Goal: Task Accomplishment & Management: Use online tool/utility

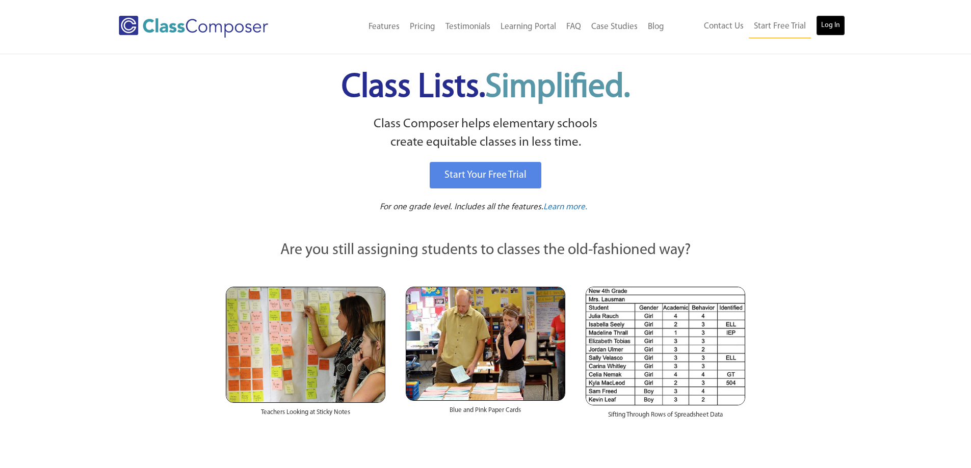
click at [831, 25] on link "Log In" at bounding box center [830, 25] width 29 height 20
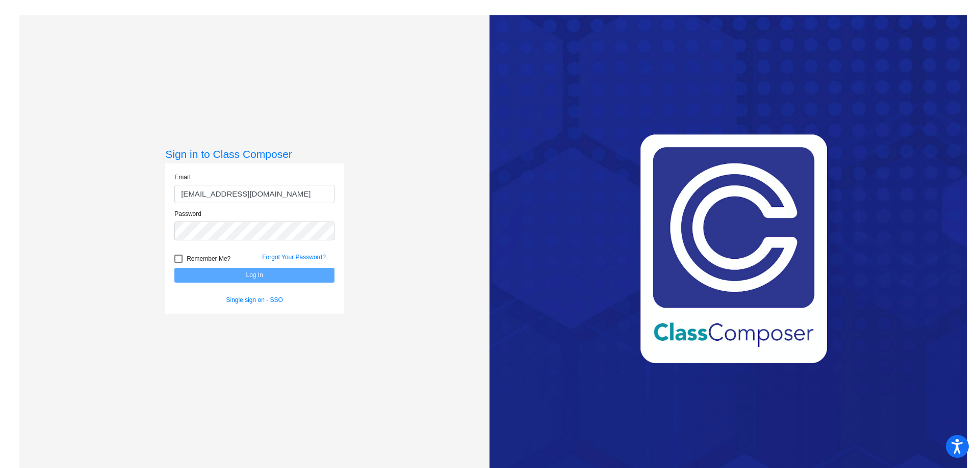
type input "[EMAIL_ADDRESS][DOMAIN_NAME]"
click at [174, 268] on button "Log In" at bounding box center [254, 275] width 160 height 15
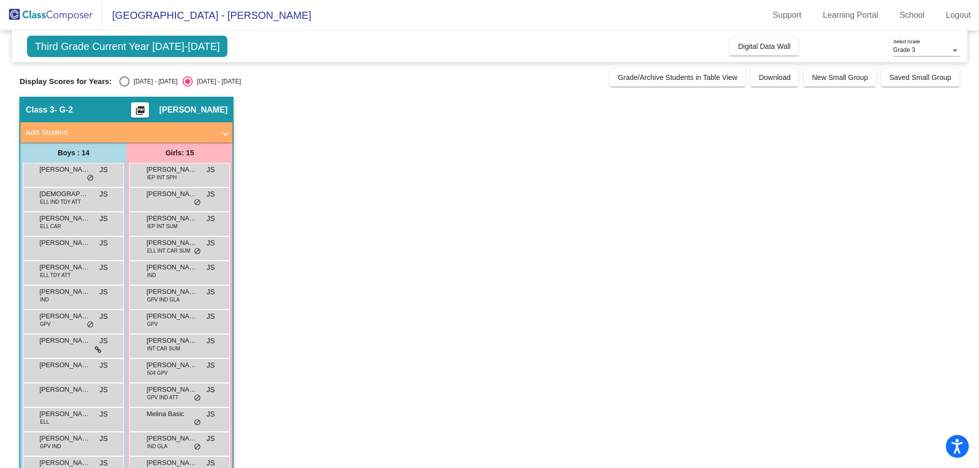
click at [127, 83] on div "Select an option" at bounding box center [124, 81] width 10 height 10
click at [124, 87] on input "2024 - 2025" at bounding box center [124, 87] width 1 height 1
radio input "true"
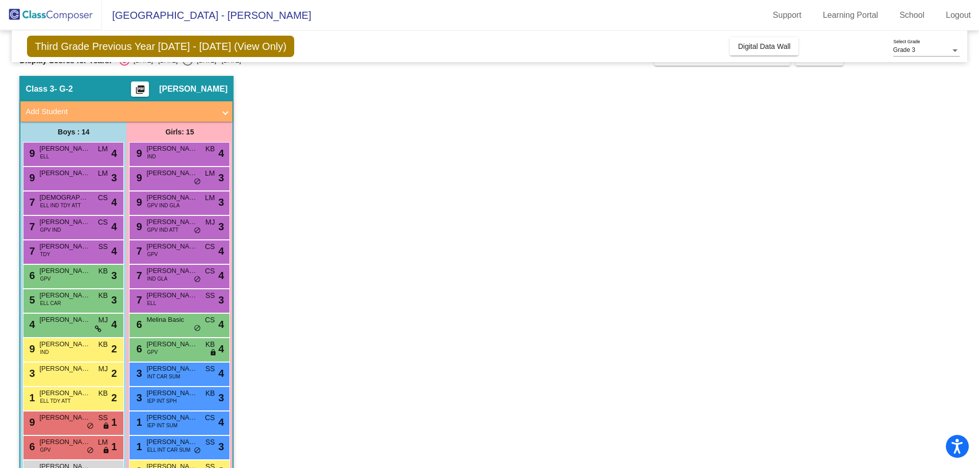
scroll to position [13, 0]
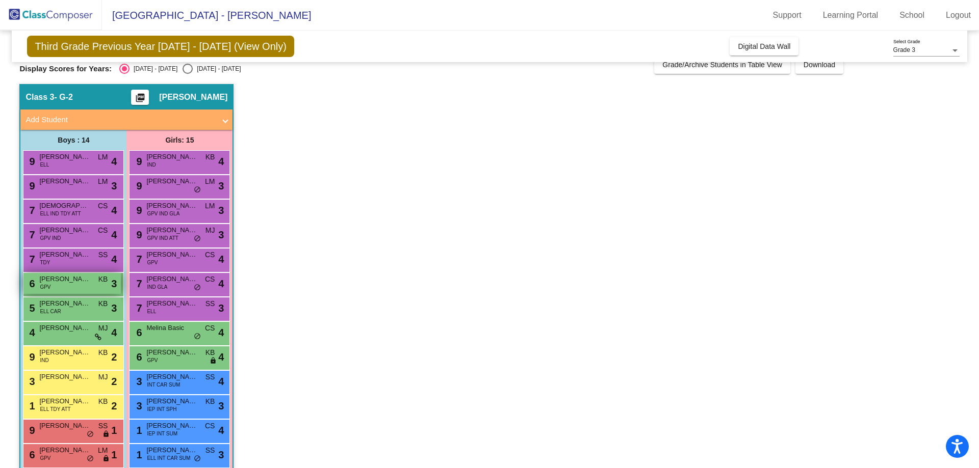
click at [66, 280] on span "Lorenzo Espinoza" at bounding box center [64, 279] width 51 height 10
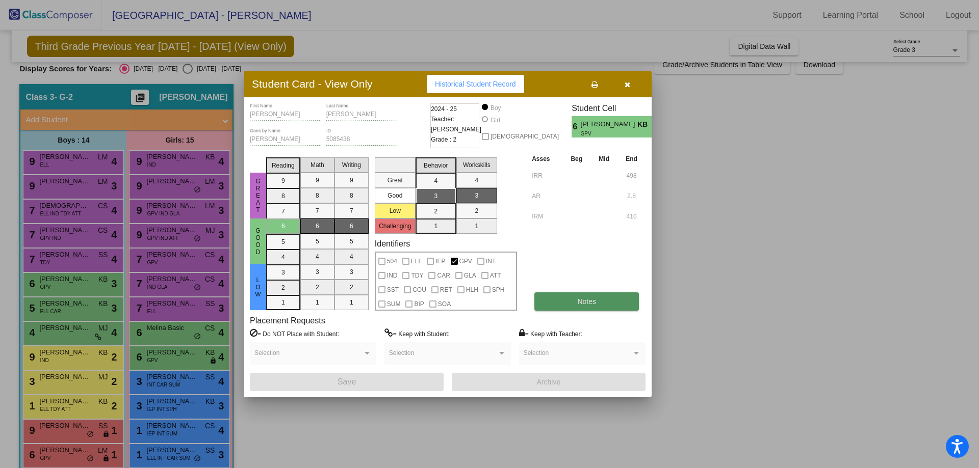
click at [561, 303] on button "Notes" at bounding box center [586, 302] width 104 height 18
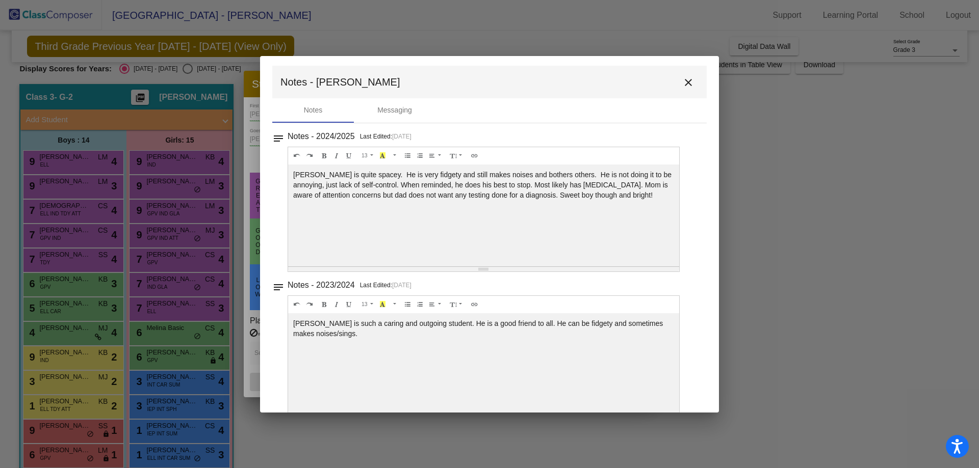
scroll to position [0, 0]
click at [683, 83] on mat-icon "close" at bounding box center [688, 85] width 12 height 12
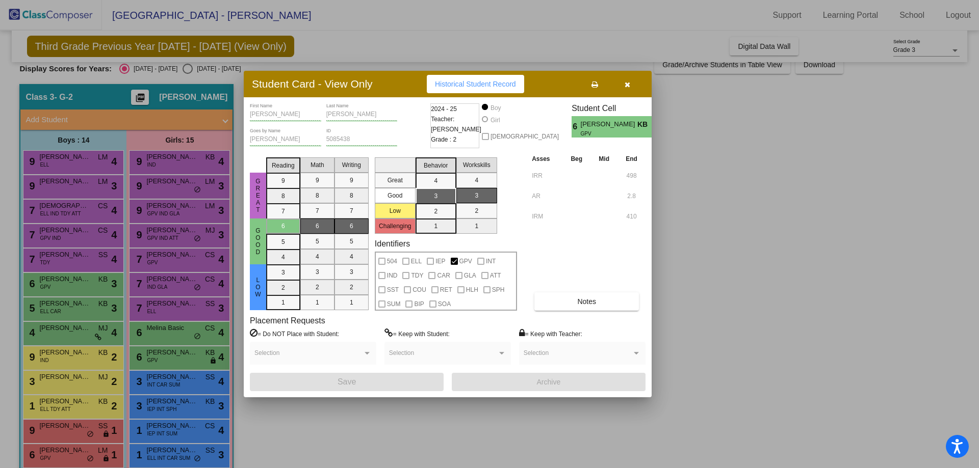
click at [625, 84] on icon "button" at bounding box center [627, 84] width 6 height 7
